Goal: Task Accomplishment & Management: Complete application form

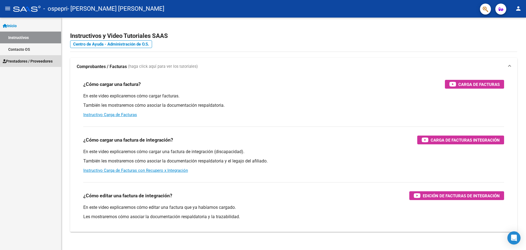
click at [16, 62] on span "Prestadores / Proveedores" at bounding box center [28, 61] width 50 height 6
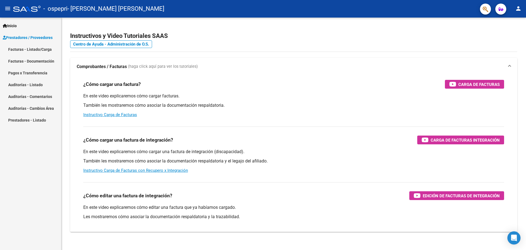
click at [40, 49] on link "Facturas - Listado/Carga" at bounding box center [30, 49] width 61 height 12
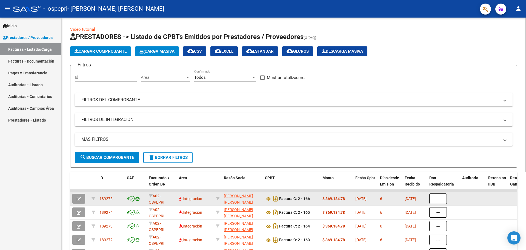
scroll to position [1, 0]
click at [91, 200] on datatable-body-cell at bounding box center [93, 198] width 8 height 13
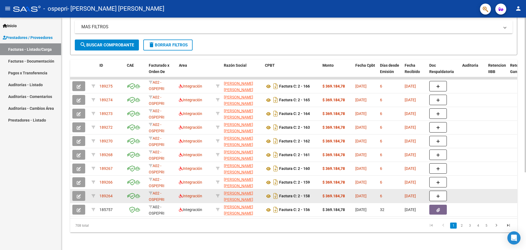
scroll to position [116, 0]
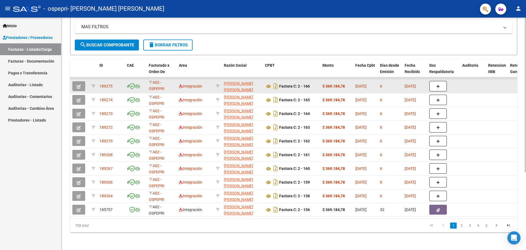
click at [77, 84] on icon "button" at bounding box center [79, 86] width 4 height 4
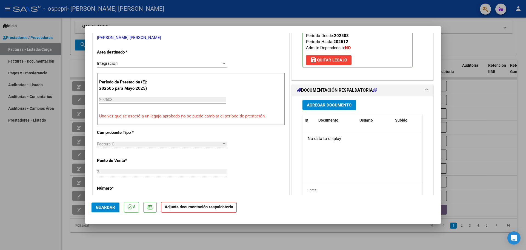
scroll to position [110, 0]
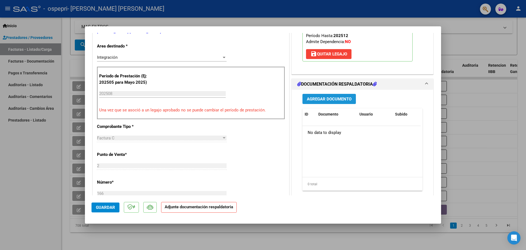
click at [324, 98] on span "Agregar Documento" at bounding box center [329, 98] width 45 height 5
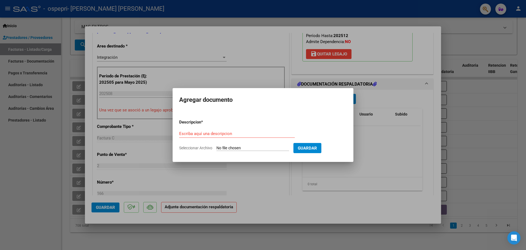
click at [237, 137] on div "Escriba aquí una descripcion" at bounding box center [237, 133] width 116 height 8
type input "Planilla de asistencia"
click at [285, 149] on input "Seleccionar Archivo" at bounding box center [252, 148] width 73 height 5
type input "C:\fakepath\Planilla de asistencia [PERSON_NAME](09).pdf"
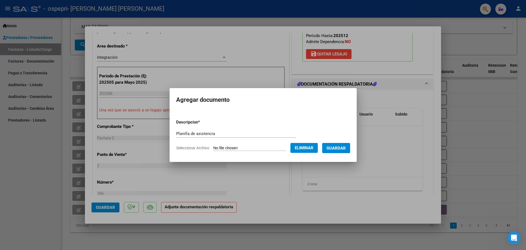
click at [336, 147] on span "Guardar" at bounding box center [336, 148] width 19 height 5
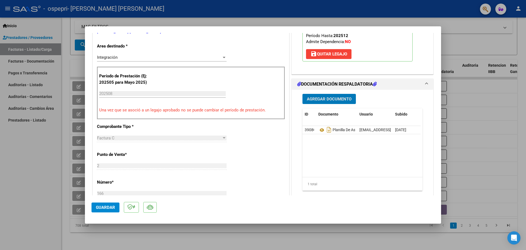
click at [99, 207] on span "Guardar" at bounding box center [105, 207] width 19 height 5
click at [499, 85] on div at bounding box center [263, 125] width 526 height 250
type input "$ 0,00"
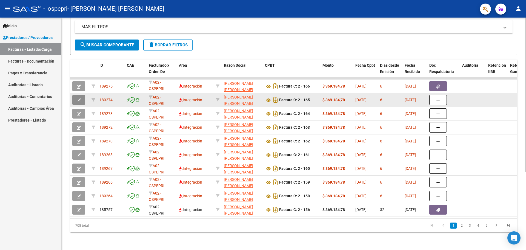
click at [80, 98] on icon "button" at bounding box center [79, 100] width 4 height 4
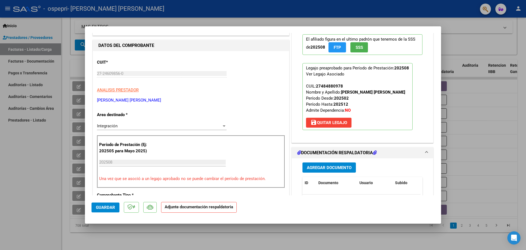
scroll to position [110, 0]
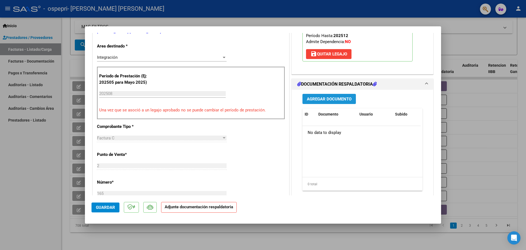
click at [335, 103] on button "Agregar Documento" at bounding box center [329, 99] width 53 height 10
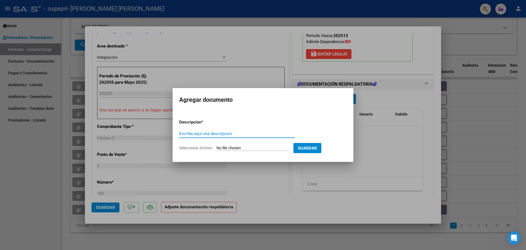
click at [235, 133] on input "Escriba aquí una descripcion" at bounding box center [237, 133] width 116 height 5
type input "Planilla de asistencia"
click at [255, 147] on input "Seleccionar Archivo" at bounding box center [252, 148] width 73 height 5
click at [228, 148] on input "Seleccionar Archivo" at bounding box center [252, 148] width 73 height 5
type input "C:\fakepath\Planilla de asistencia [PERSON_NAME].pdf"
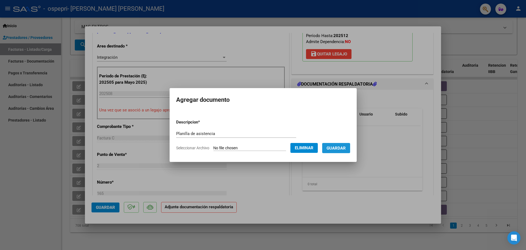
click at [343, 151] on button "Guardar" at bounding box center [336, 148] width 28 height 10
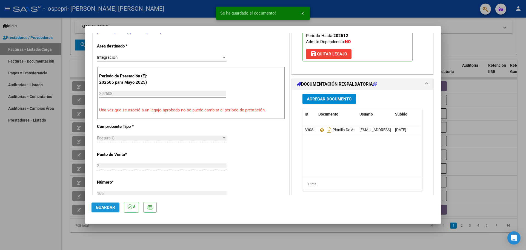
click at [92, 207] on button "Guardar" at bounding box center [106, 207] width 28 height 10
click at [480, 102] on div at bounding box center [263, 125] width 526 height 250
type input "$ 0,00"
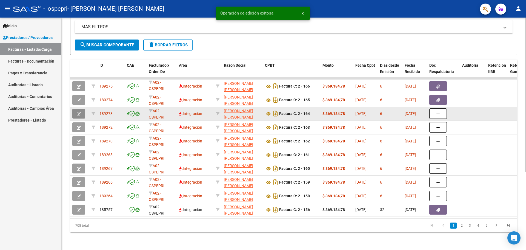
click at [78, 112] on icon "button" at bounding box center [79, 114] width 4 height 4
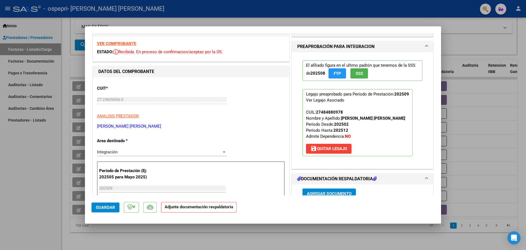
scroll to position [55, 0]
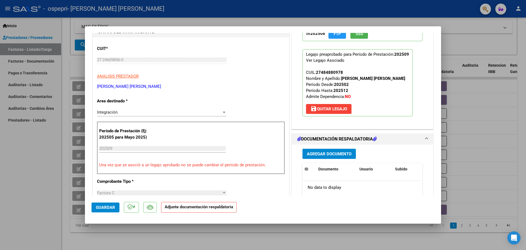
click at [330, 153] on span "Agregar Documento" at bounding box center [329, 153] width 45 height 5
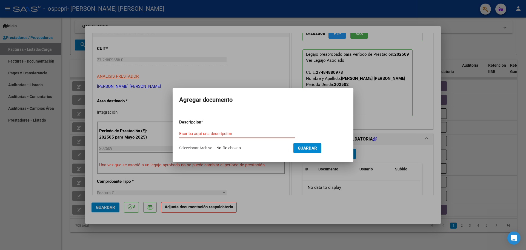
click at [269, 136] on div "Escriba aquí una descripcion" at bounding box center [237, 133] width 116 height 8
type input "Planilla de asistenica"
click at [249, 147] on input "Seleccionar Archivo" at bounding box center [252, 148] width 73 height 5
type input "C:\fakepath\Planilla de asistencia [PERSON_NAME].pdf"
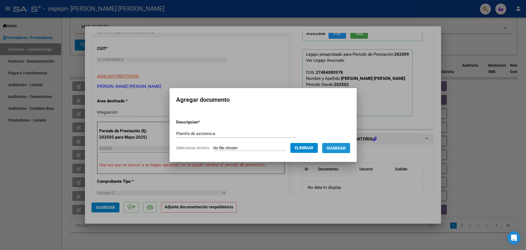
click at [344, 149] on span "Guardar" at bounding box center [336, 148] width 19 height 5
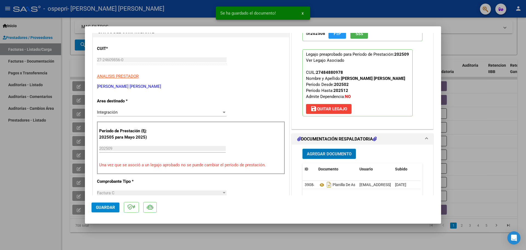
click at [106, 208] on span "Guardar" at bounding box center [105, 207] width 19 height 5
click at [471, 74] on div at bounding box center [263, 125] width 526 height 250
type input "$ 0,00"
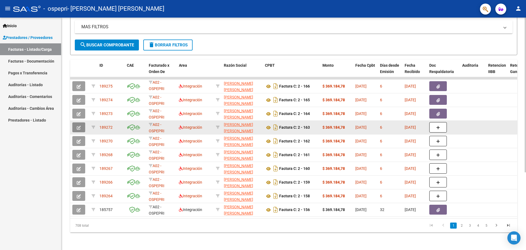
click at [81, 126] on icon "button" at bounding box center [79, 128] width 4 height 4
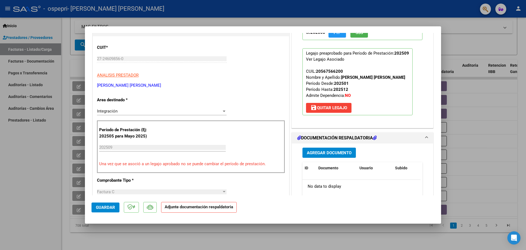
scroll to position [110, 0]
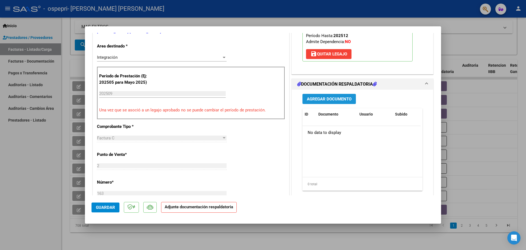
click at [343, 99] on span "Agregar Documento" at bounding box center [329, 98] width 45 height 5
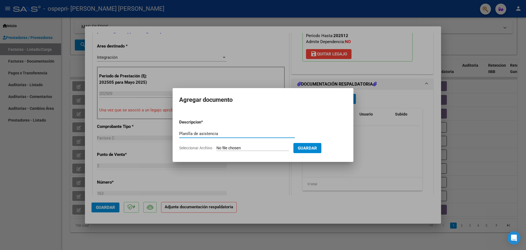
type input "Planilla de asistencia"
click at [257, 149] on input "Seleccionar Archivo" at bounding box center [252, 148] width 73 height 5
type input "C:\fakepath\Planilla de asistencia [PERSON_NAME]pdf"
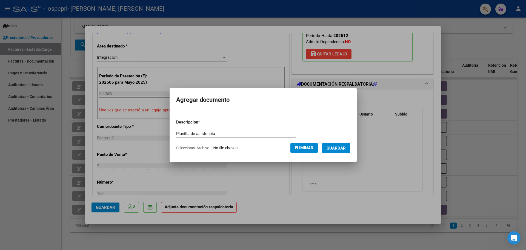
click at [350, 149] on button "Guardar" at bounding box center [336, 148] width 28 height 10
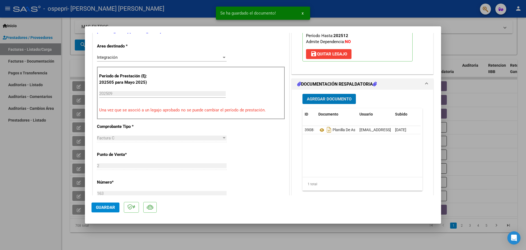
click at [475, 107] on div at bounding box center [263, 125] width 526 height 250
type input "$ 0,00"
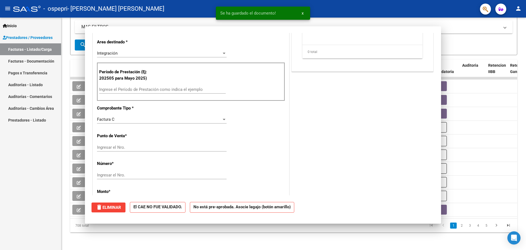
scroll to position [106, 0]
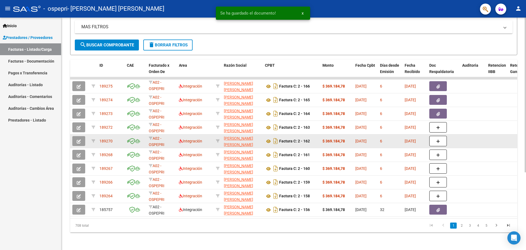
click at [76, 136] on button "button" at bounding box center [78, 141] width 13 height 10
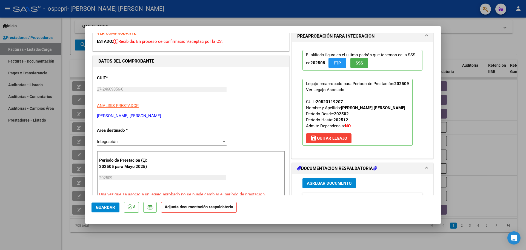
scroll to position [55, 0]
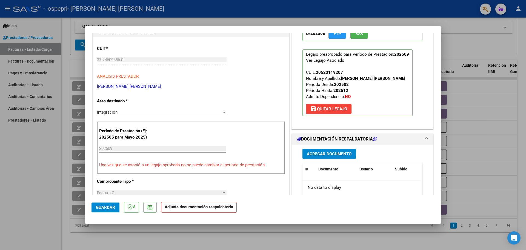
click at [339, 159] on div "Agregar Documento ID Documento Usuario Subido Acción No data to display 0 total…" at bounding box center [362, 198] width 128 height 109
click at [340, 155] on span "Agregar Documento" at bounding box center [329, 153] width 45 height 5
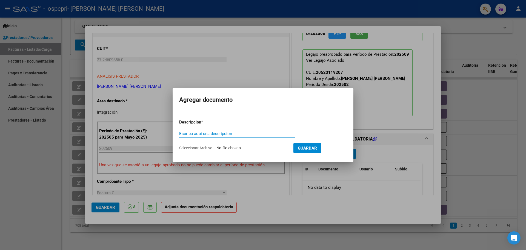
click at [279, 135] on input "Escriba aquí una descripcion" at bounding box center [237, 133] width 116 height 5
type input "Planilla de asistencia"
click at [244, 148] on input "Seleccionar Archivo" at bounding box center [252, 148] width 73 height 5
type input "C:\fakepath\Planilla de asistencia [PERSON_NAME]pdf"
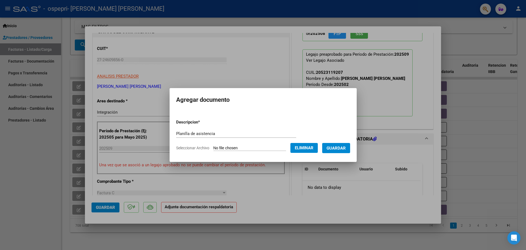
click at [344, 148] on span "Guardar" at bounding box center [336, 148] width 19 height 5
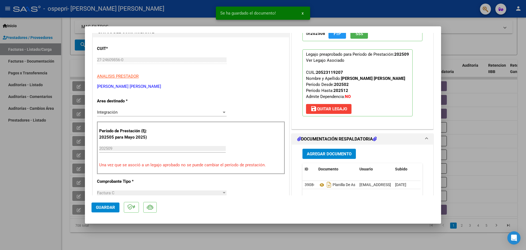
click at [481, 108] on div at bounding box center [263, 125] width 526 height 250
type input "$ 0,00"
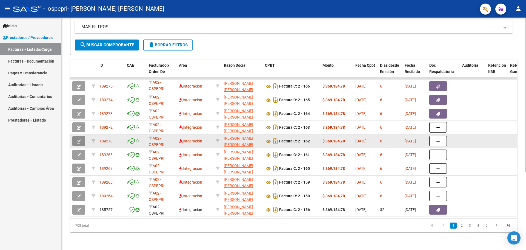
click at [77, 139] on icon "button" at bounding box center [79, 141] width 4 height 4
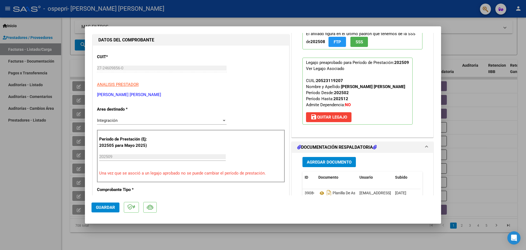
scroll to position [110, 0]
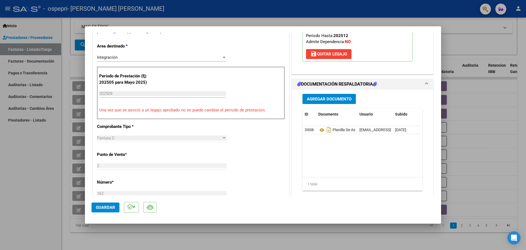
click at [102, 207] on span "Guardar" at bounding box center [105, 207] width 19 height 5
click at [471, 102] on div at bounding box center [263, 125] width 526 height 250
type input "$ 0,00"
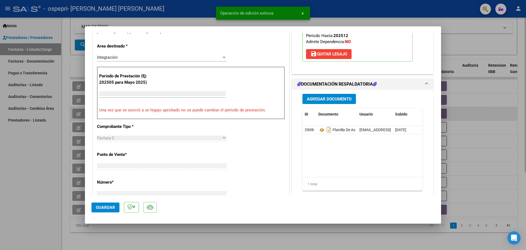
scroll to position [0, 0]
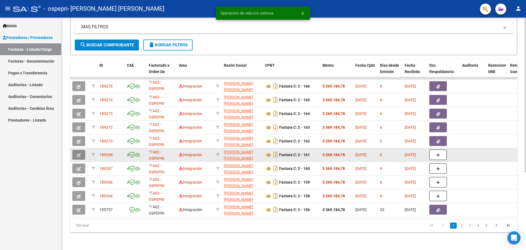
click at [79, 153] on icon "button" at bounding box center [79, 155] width 4 height 4
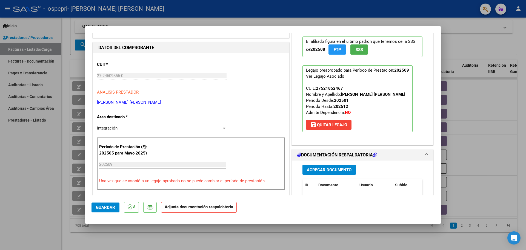
scroll to position [82, 0]
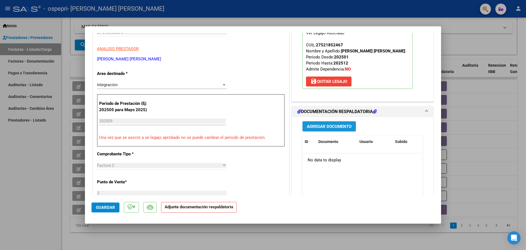
click at [332, 128] on span "Agregar Documento" at bounding box center [329, 126] width 45 height 5
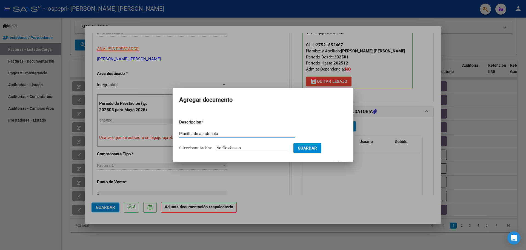
type input "Planilla de asistencia"
click at [254, 146] on input "Seleccionar Archivo" at bounding box center [252, 148] width 73 height 5
type input "C:\fakepath\Planilla de asistencia [PERSON_NAME].pdf"
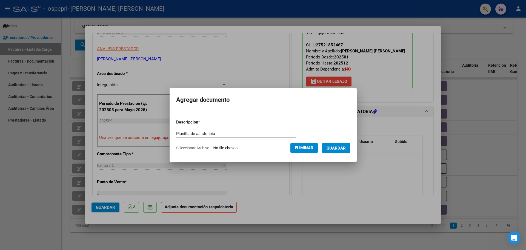
click at [343, 148] on span "Guardar" at bounding box center [336, 148] width 19 height 5
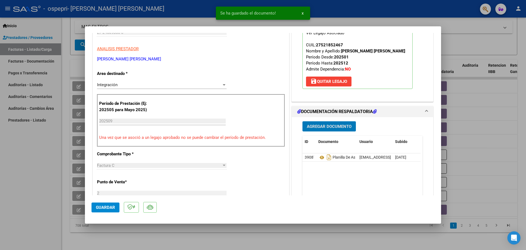
click at [101, 206] on span "Guardar" at bounding box center [105, 207] width 19 height 5
click at [460, 133] on div at bounding box center [263, 125] width 526 height 250
type input "$ 0,00"
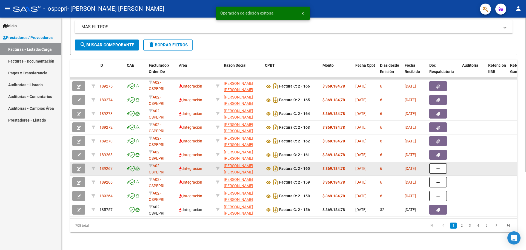
click at [76, 166] on button "button" at bounding box center [78, 168] width 13 height 10
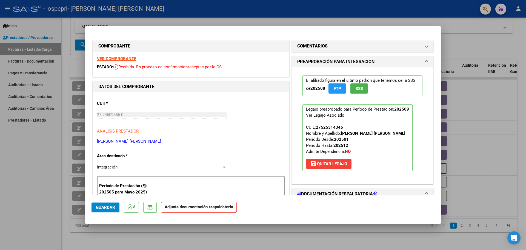
scroll to position [55, 0]
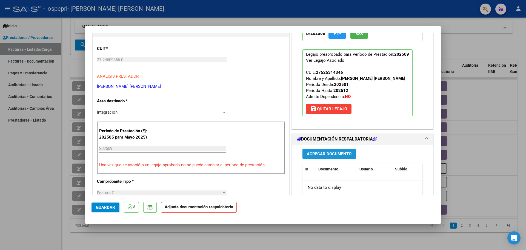
click at [323, 152] on span "Agregar Documento" at bounding box center [329, 153] width 45 height 5
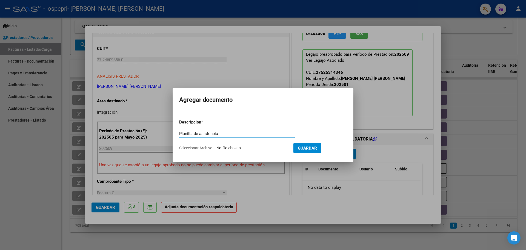
type input "Planilla de asistencia"
click at [265, 147] on input "Seleccionar Archivo" at bounding box center [252, 148] width 73 height 5
type input "C:\fakepath\Planilla de asistencia [PERSON_NAME].pdf"
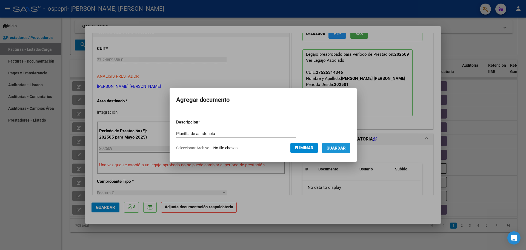
click at [346, 147] on span "Guardar" at bounding box center [336, 148] width 19 height 5
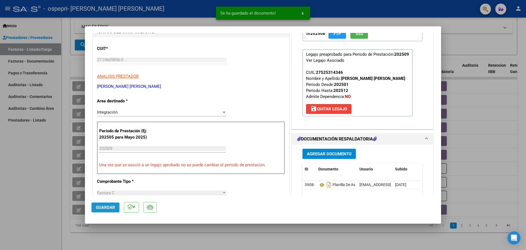
click at [106, 207] on span "Guardar" at bounding box center [105, 207] width 19 height 5
click at [76, 191] on div at bounding box center [263, 125] width 526 height 250
type input "$ 0,00"
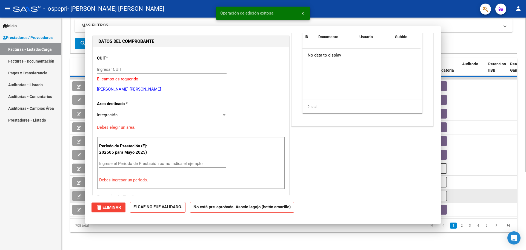
scroll to position [64, 0]
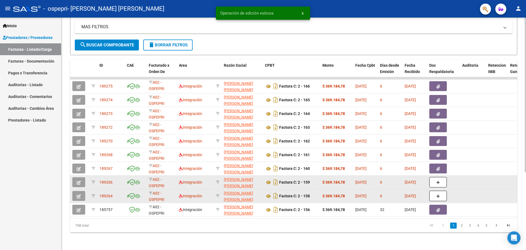
click at [76, 179] on button "button" at bounding box center [78, 182] width 13 height 10
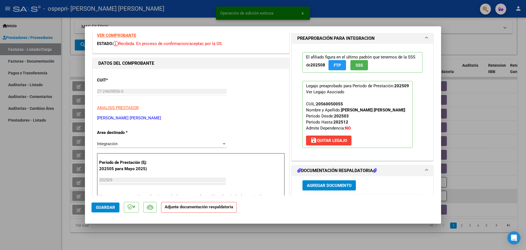
scroll to position [55, 0]
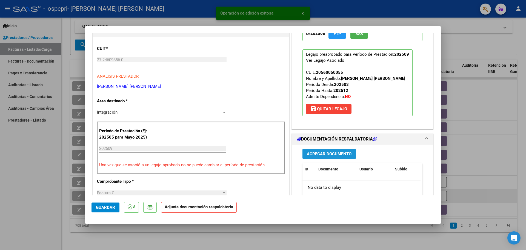
click at [315, 156] on button "Agregar Documento" at bounding box center [329, 154] width 53 height 10
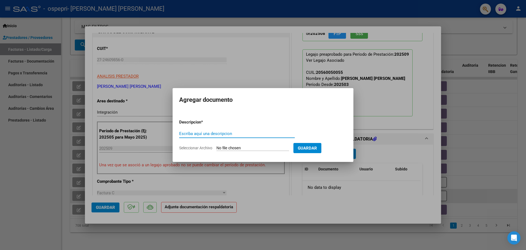
click at [257, 137] on div "Escriba aquí una descripcion" at bounding box center [237, 133] width 116 height 8
type input "Planilla de asistencia"
click at [256, 147] on input "Seleccionar Archivo" at bounding box center [252, 148] width 73 height 5
type input "C:\fakepath\Planilla de asistencia [PERSON_NAME].pdf"
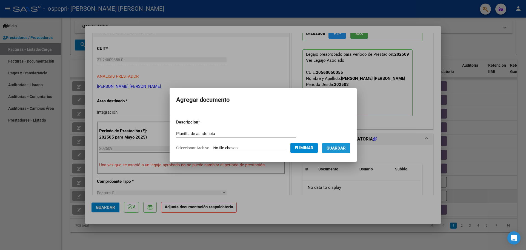
click at [346, 149] on span "Guardar" at bounding box center [336, 148] width 19 height 5
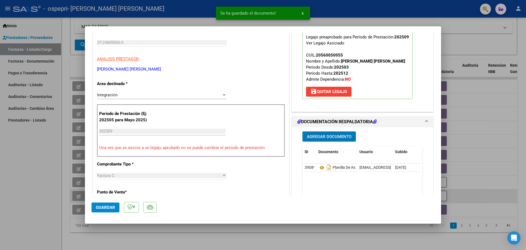
scroll to position [137, 0]
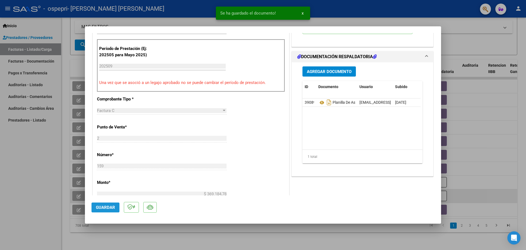
click at [109, 208] on span "Guardar" at bounding box center [105, 207] width 19 height 5
click at [97, 208] on span "Guardar" at bounding box center [105, 207] width 19 height 5
click at [52, 189] on div at bounding box center [263, 125] width 526 height 250
type input "$ 0,00"
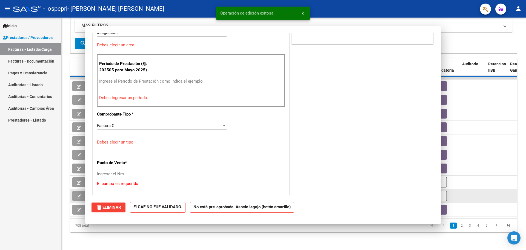
scroll to position [0, 0]
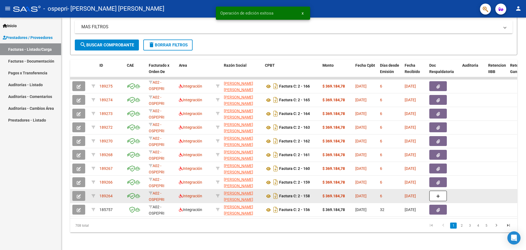
click at [81, 191] on button "button" at bounding box center [78, 196] width 13 height 10
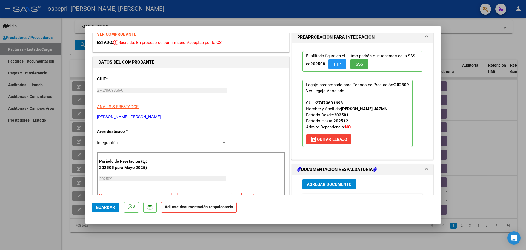
scroll to position [55, 0]
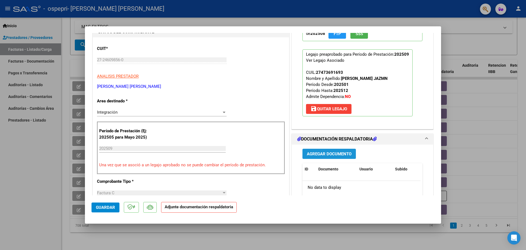
click at [317, 153] on span "Agregar Documento" at bounding box center [329, 153] width 45 height 5
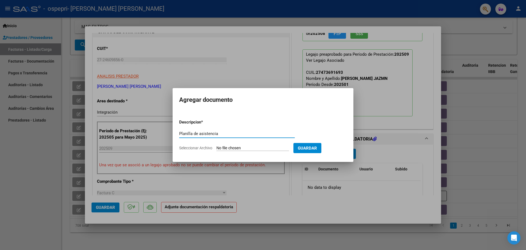
type input "Planilla de asistencia"
click at [258, 148] on input "Seleccionar Archivo" at bounding box center [252, 148] width 73 height 5
type input "C:\fakepath\Planilla de asistencia Marin.pdf"
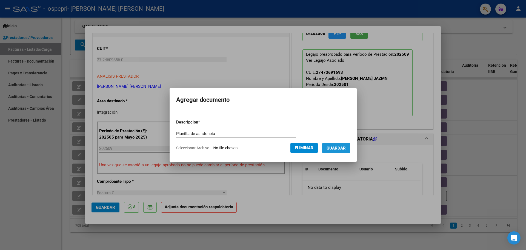
click at [350, 150] on button "Guardar" at bounding box center [336, 148] width 28 height 10
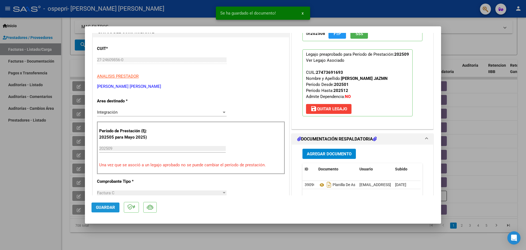
click at [113, 206] on span "Guardar" at bounding box center [105, 207] width 19 height 5
